Goal: Task Accomplishment & Management: Complete application form

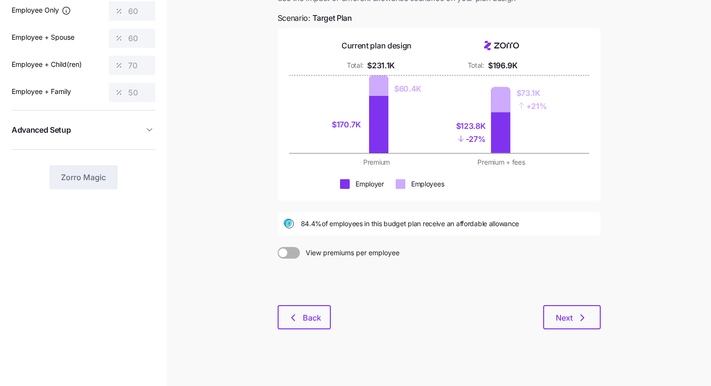
scroll to position [90, 0]
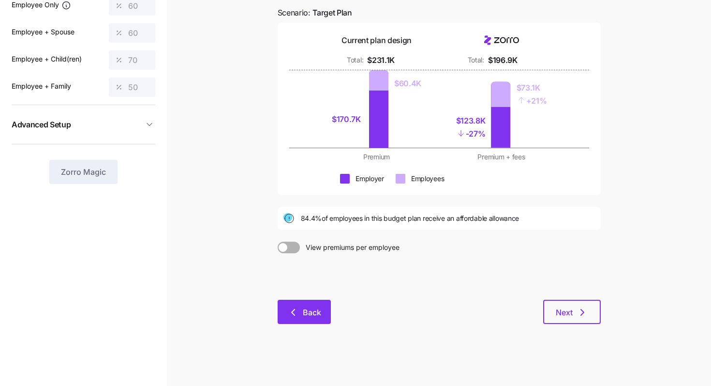
click at [318, 311] on span "Back" at bounding box center [312, 312] width 18 height 12
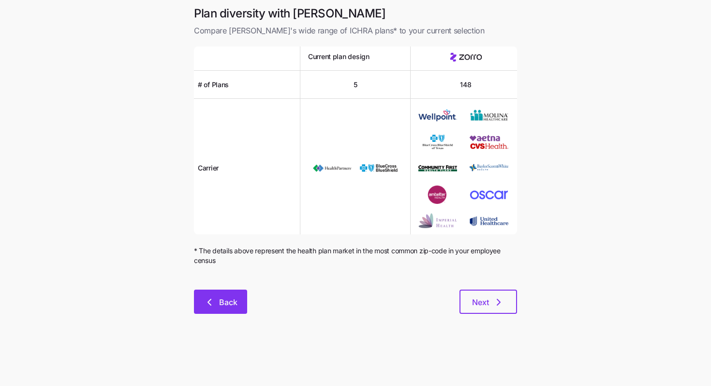
click at [246, 306] on button "Back" at bounding box center [220, 301] width 53 height 24
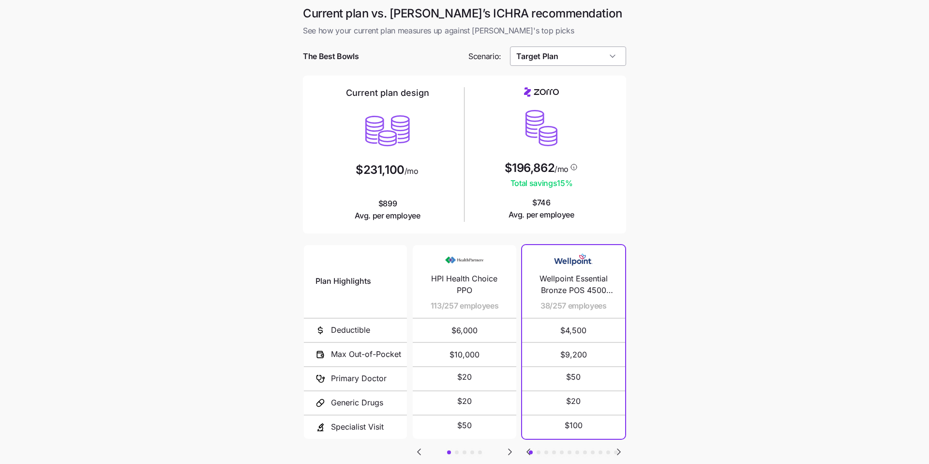
click at [608, 64] on input "Target Plan" at bounding box center [568, 55] width 117 height 19
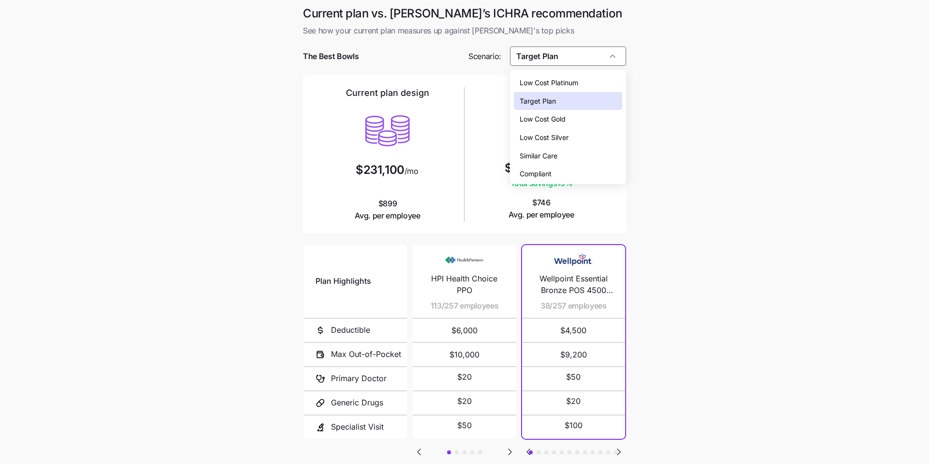
click at [580, 114] on div "Low Cost Gold" at bounding box center [568, 119] width 109 height 18
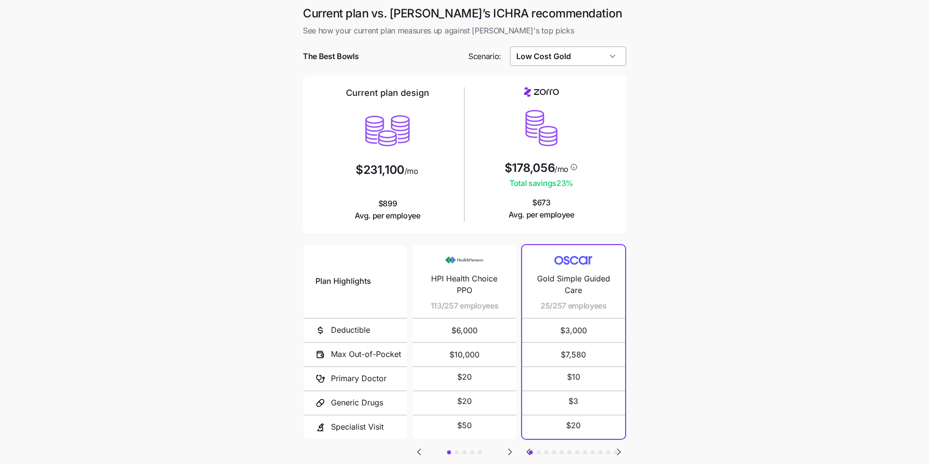
click at [611, 58] on input "Low Cost Gold" at bounding box center [568, 55] width 117 height 19
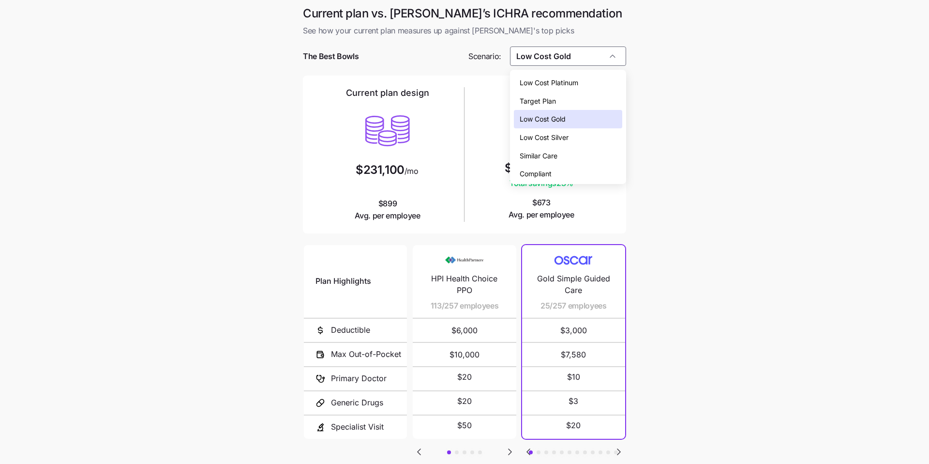
click at [560, 99] on div "Target Plan" at bounding box center [568, 101] width 109 height 18
type input "Target Plan"
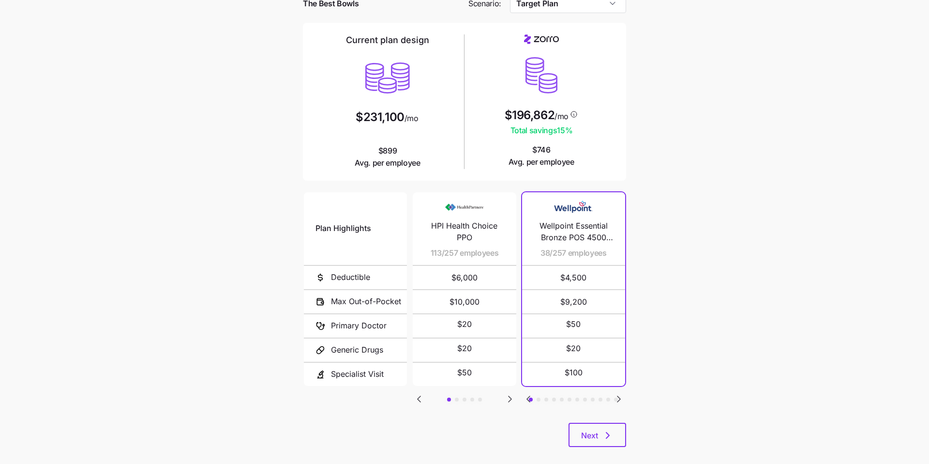
scroll to position [54, 0]
click at [615, 385] on button "Next" at bounding box center [597, 433] width 58 height 24
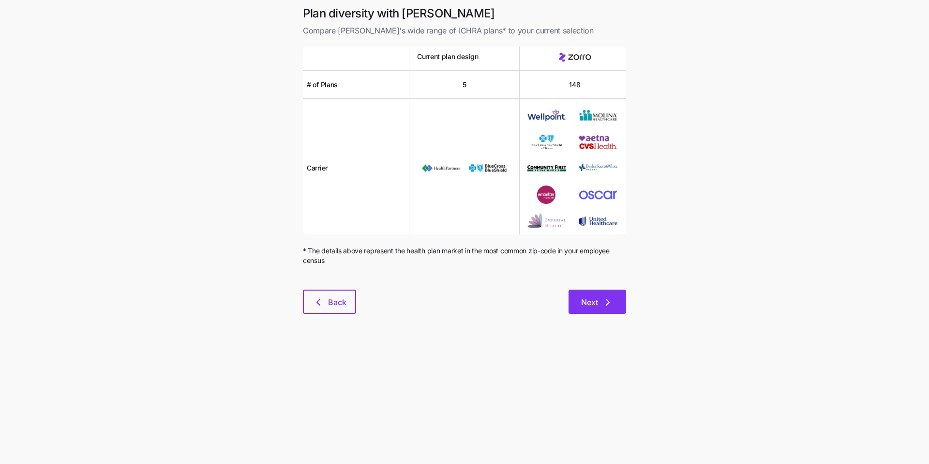
click at [608, 300] on icon "button" at bounding box center [608, 302] width 12 height 12
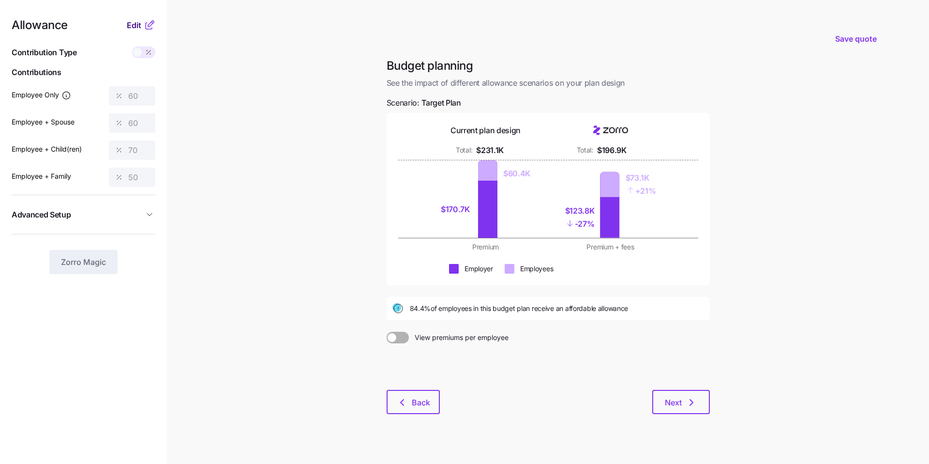
click at [135, 29] on span "Edit" at bounding box center [134, 25] width 15 height 12
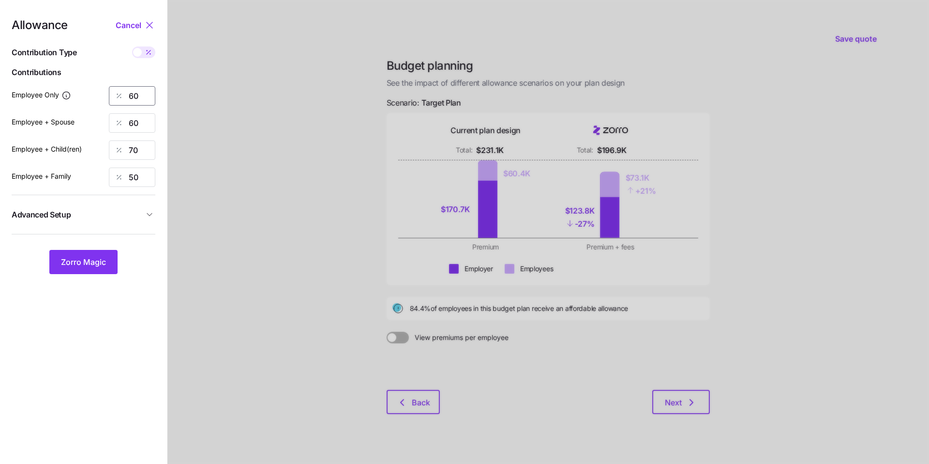
drag, startPoint x: 141, startPoint y: 97, endPoint x: 123, endPoint y: 97, distance: 18.4
click at [123, 97] on div "60" at bounding box center [132, 95] width 46 height 19
type input "100"
click at [79, 265] on span "Zorro Magic" at bounding box center [83, 262] width 45 height 12
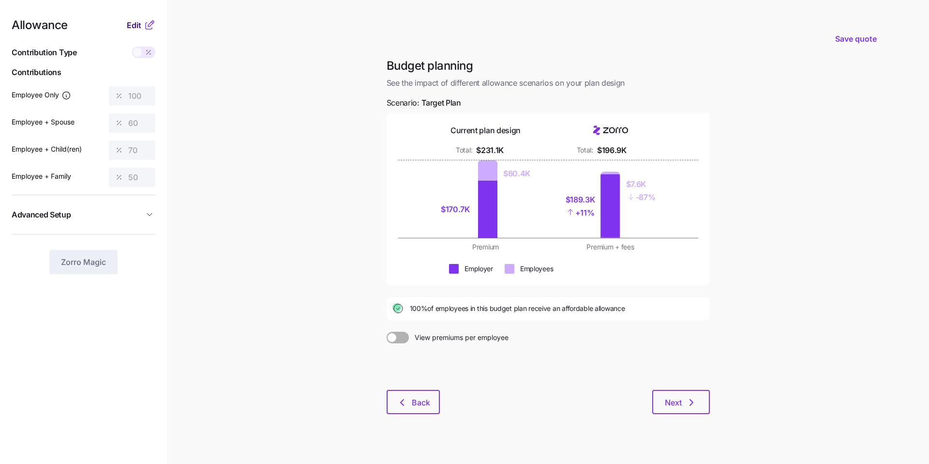
click at [135, 25] on span "Edit" at bounding box center [134, 25] width 15 height 12
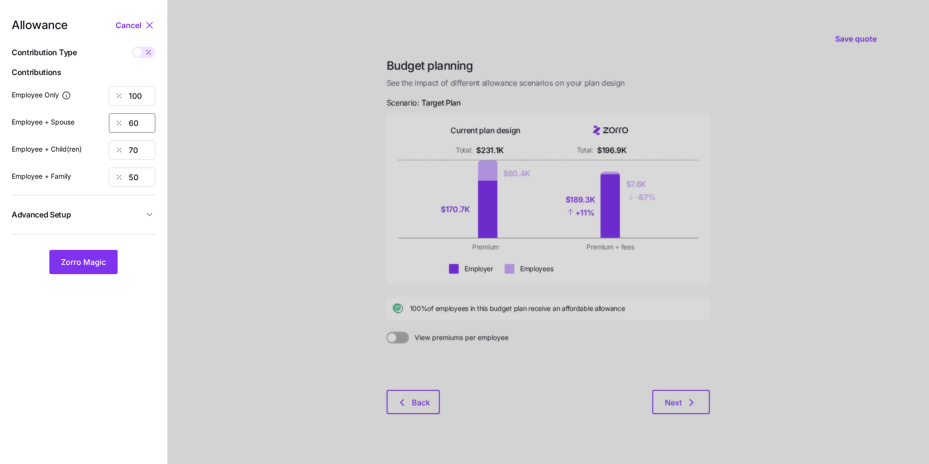
drag, startPoint x: 143, startPoint y: 125, endPoint x: 126, endPoint y: 125, distance: 16.9
click at [126, 125] on div "60" at bounding box center [132, 122] width 46 height 19
type input "50"
click at [89, 258] on span "Zorro Magic" at bounding box center [83, 262] width 45 height 12
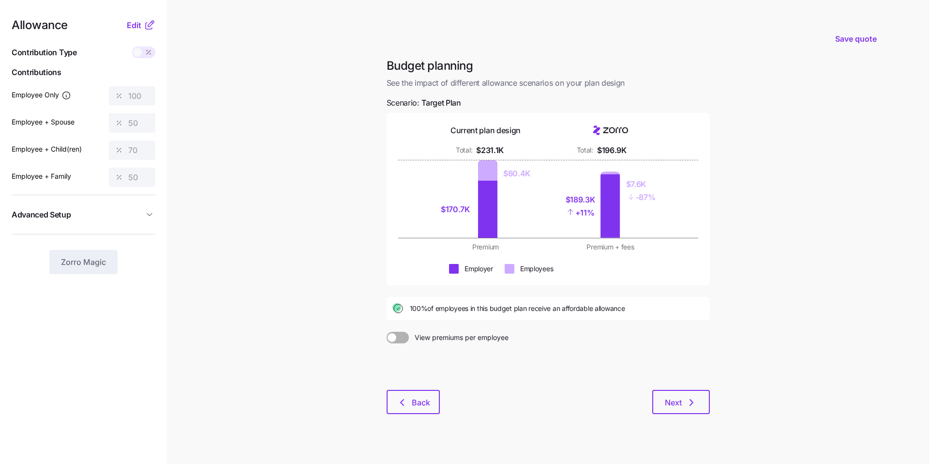
click at [147, 218] on icon "button" at bounding box center [150, 214] width 10 height 10
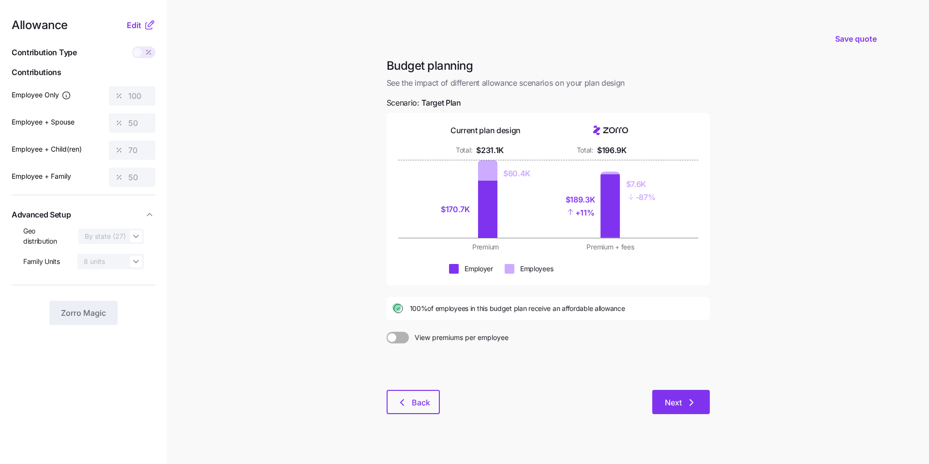
click at [688, 385] on icon "button" at bounding box center [692, 402] width 12 height 12
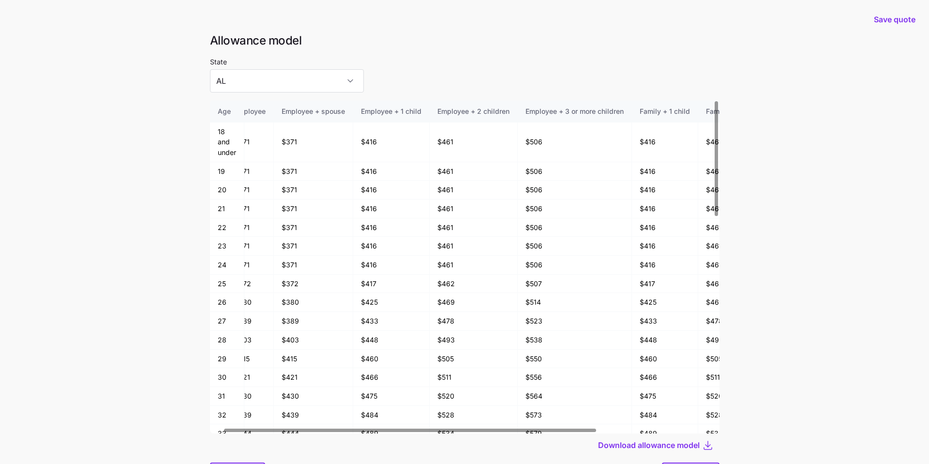
scroll to position [52, 0]
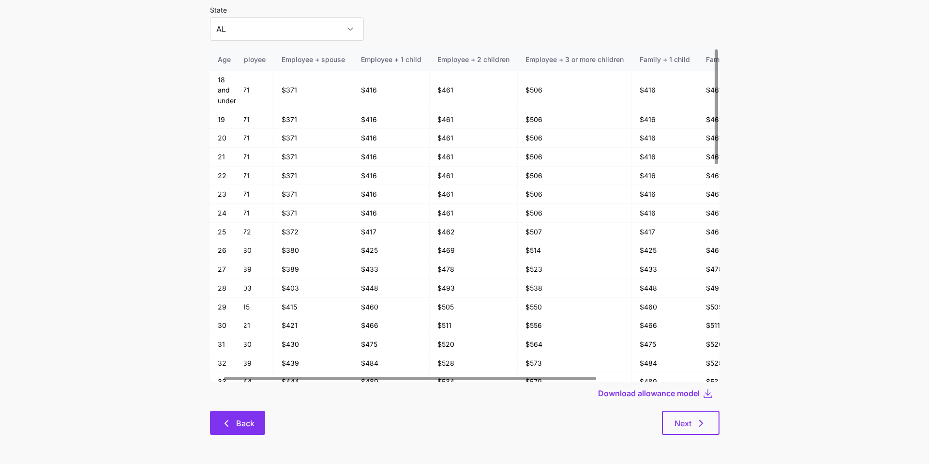
click at [236, 385] on button "Back" at bounding box center [237, 422] width 55 height 24
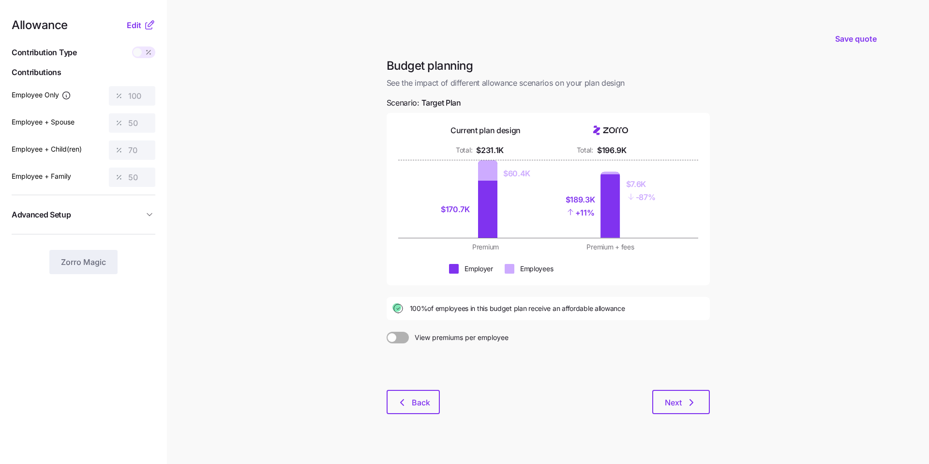
click at [123, 212] on span "Advanced Setup" at bounding box center [78, 215] width 132 height 12
click at [135, 25] on span "Edit" at bounding box center [134, 25] width 15 height 12
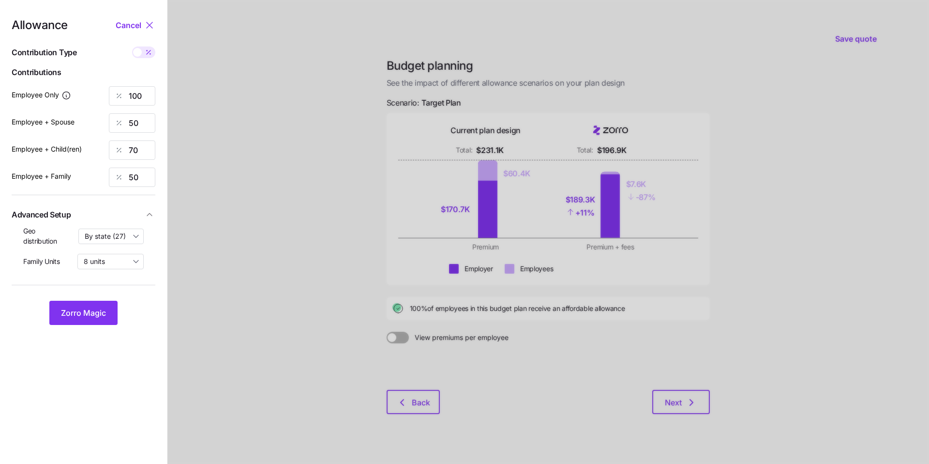
click at [143, 54] on span at bounding box center [149, 52] width 14 height 12
click at [132, 46] on input "checkbox" at bounding box center [132, 46] width 0 height 0
type input "854"
type input "950"
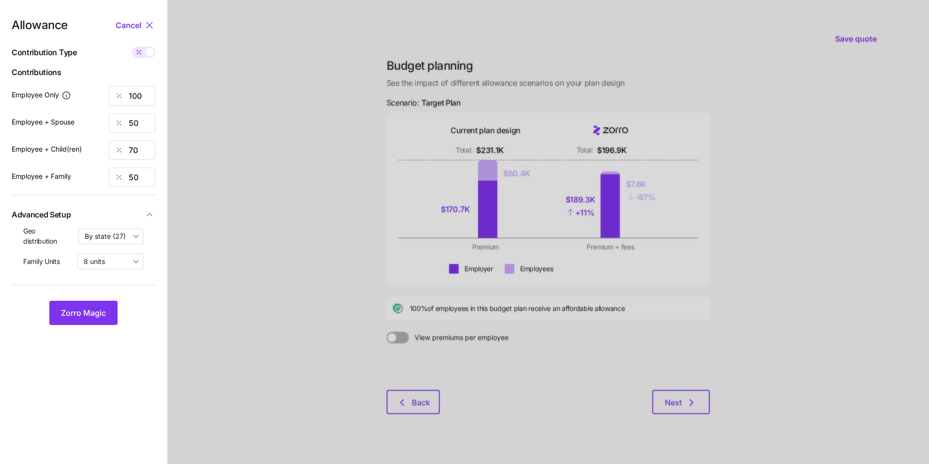
type input "1105"
click at [149, 51] on span at bounding box center [150, 52] width 9 height 9
click at [132, 46] on input "checkbox" at bounding box center [132, 46] width 0 height 0
type input "100"
type input "50"
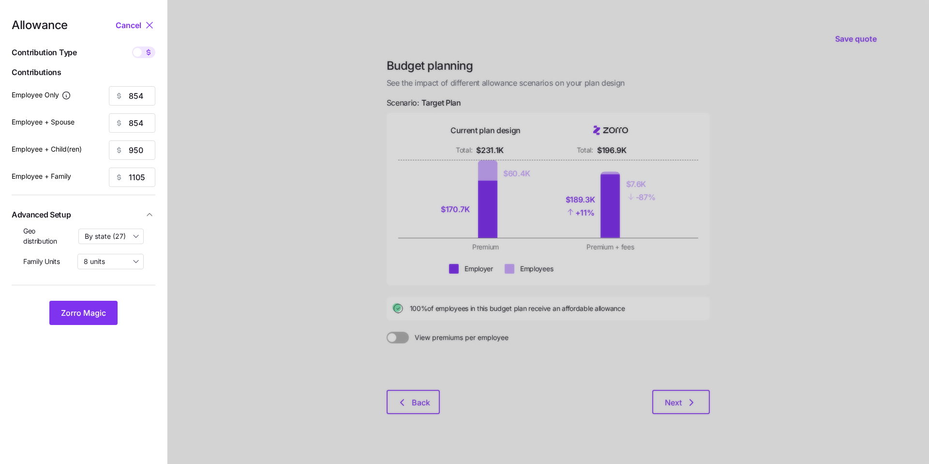
type input "70"
type input "50"
click at [102, 310] on span "Zorro Magic" at bounding box center [83, 313] width 45 height 12
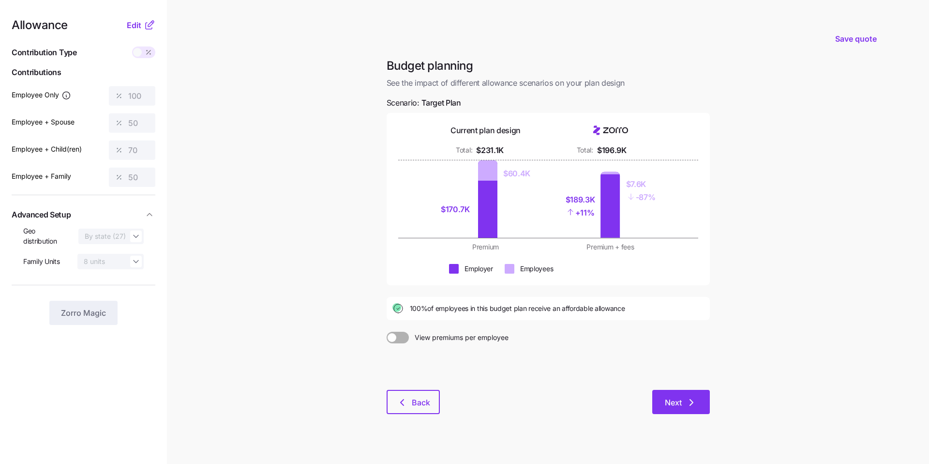
click at [678, 385] on span "Next" at bounding box center [673, 402] width 17 height 12
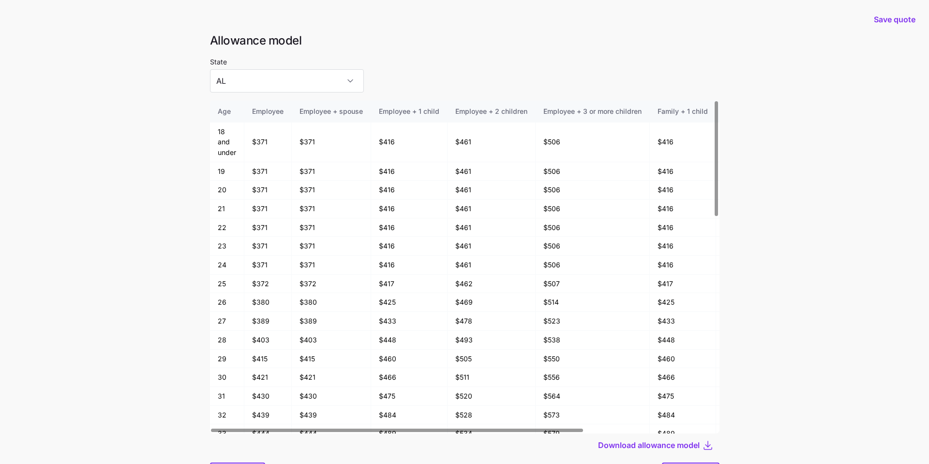
scroll to position [52, 0]
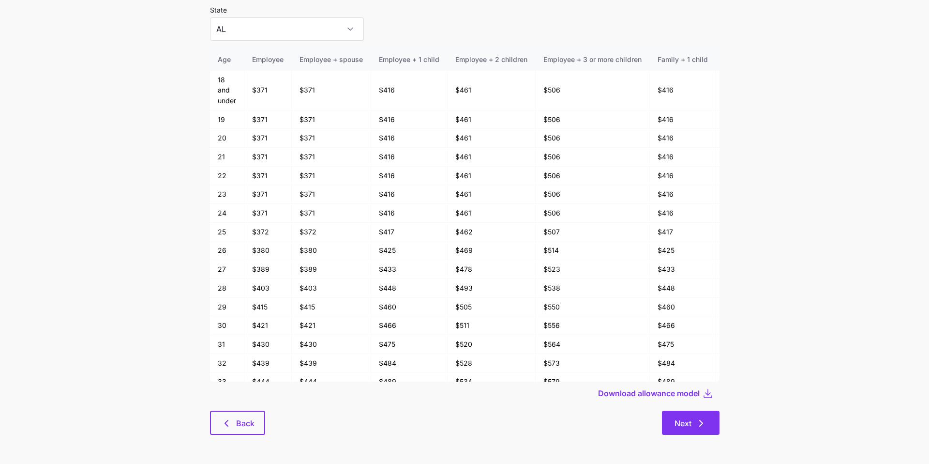
click at [699, 385] on icon "button" at bounding box center [701, 423] width 12 height 12
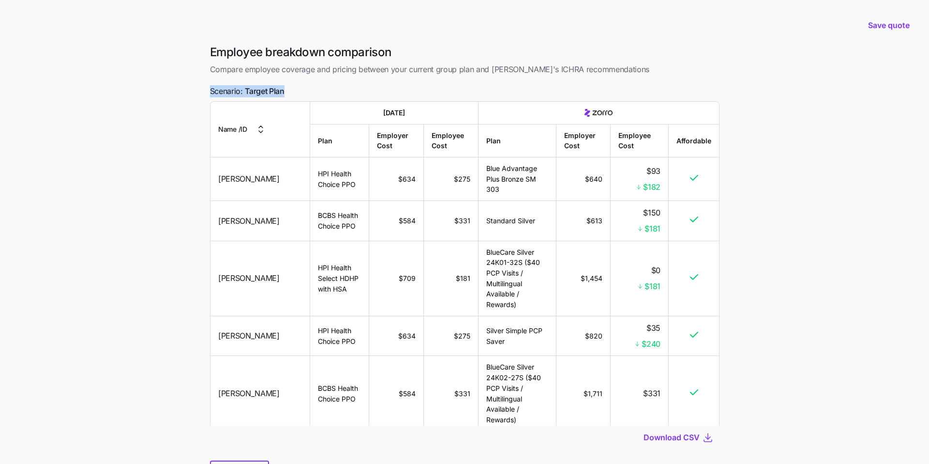
drag, startPoint x: 289, startPoint y: 91, endPoint x: 204, endPoint y: 94, distance: 84.7
click at [204, 94] on div "Employee breakdown comparison Compare employee coverage and pricing between you…" at bounding box center [464, 270] width 525 height 451
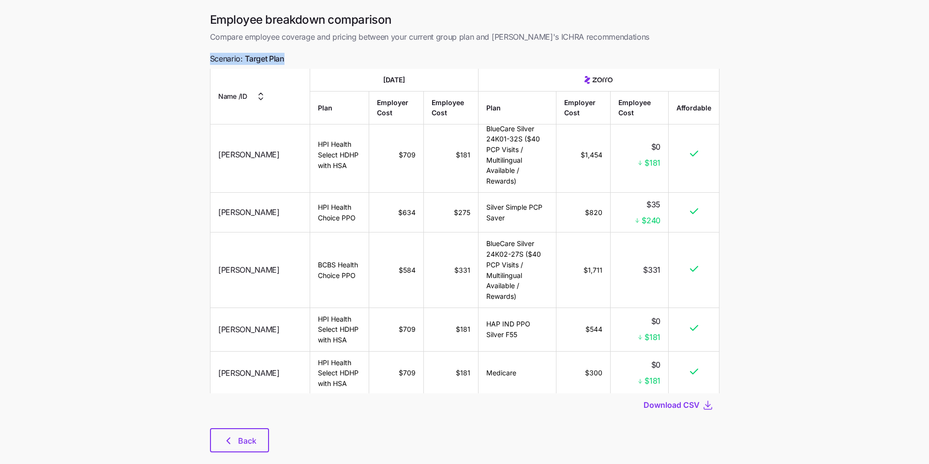
scroll to position [34, 0]
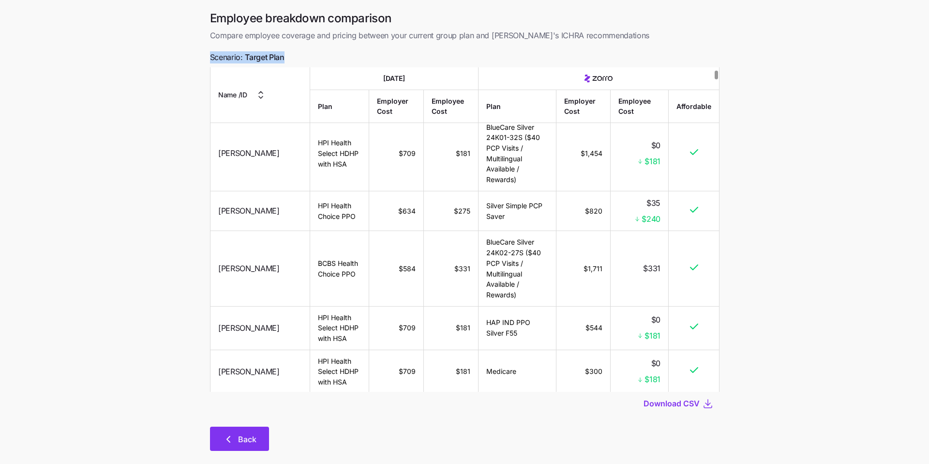
click at [247, 385] on button "Back" at bounding box center [239, 438] width 59 height 24
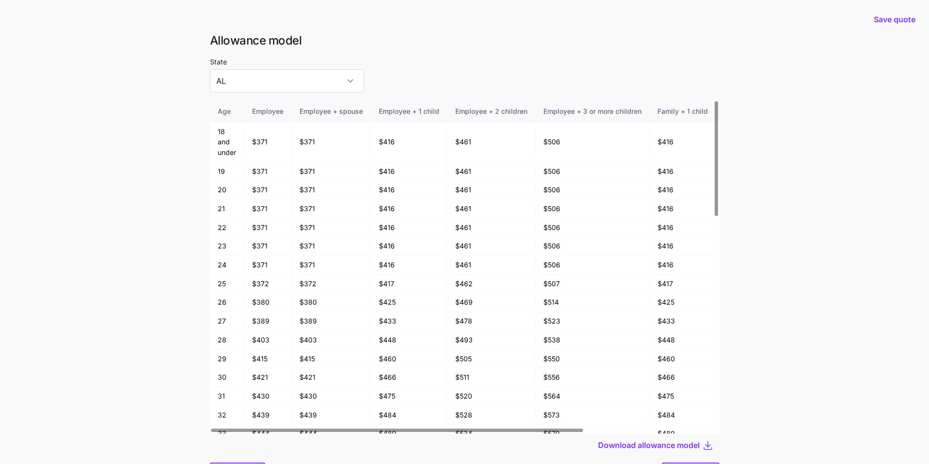
scroll to position [52, 0]
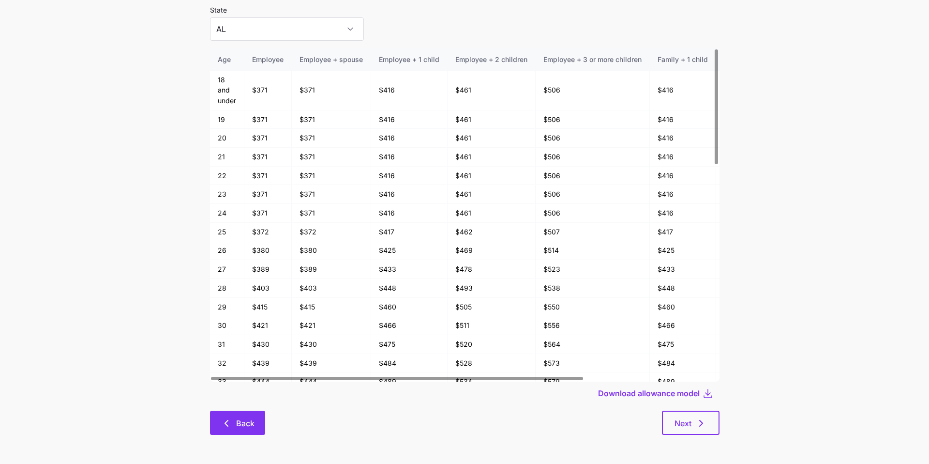
click at [258, 385] on button "Back" at bounding box center [237, 422] width 55 height 24
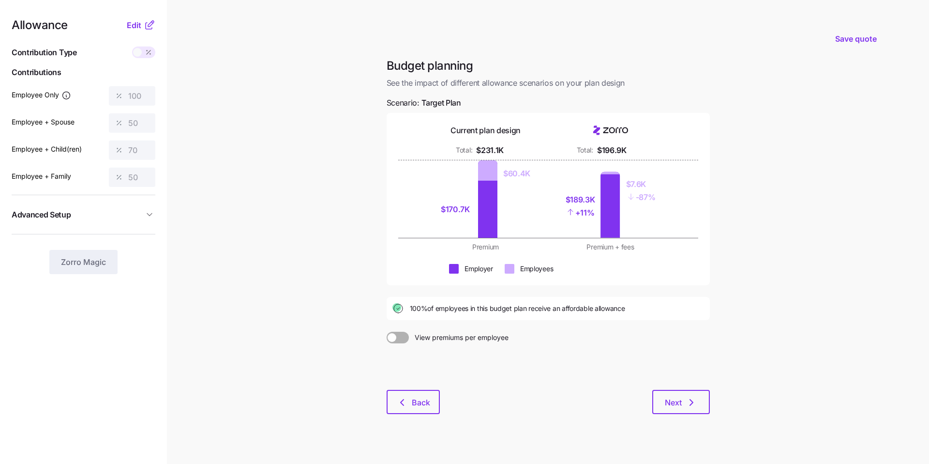
drag, startPoint x: 634, startPoint y: 311, endPoint x: 403, endPoint y: 303, distance: 231.4
click at [403, 303] on div "100% of employees in this budget plan receive an affordable allowance" at bounding box center [548, 308] width 312 height 12
click at [561, 41] on div "Save quote" at bounding box center [548, 38] width 685 height 39
